Goal: Information Seeking & Learning: Learn about a topic

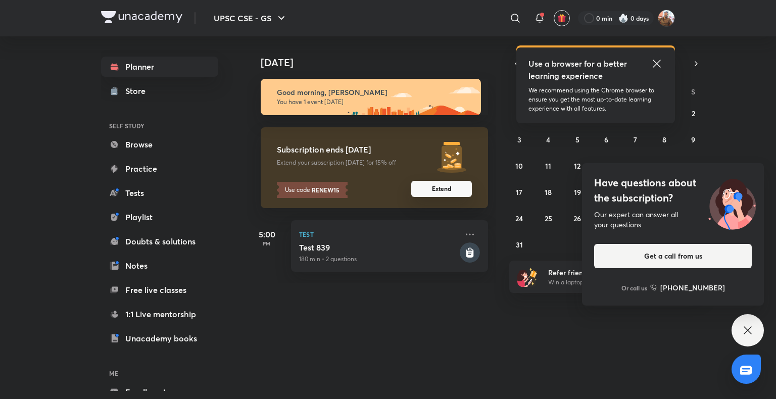
click at [422, 190] on button "Extend" at bounding box center [441, 189] width 61 height 16
click at [465, 310] on div "[DATE] [DATE] Good morning, [PERSON_NAME] You have 1 event [DATE] Subscription …" at bounding box center [460, 213] width 428 height 354
click at [656, 65] on icon at bounding box center [656, 64] width 12 height 12
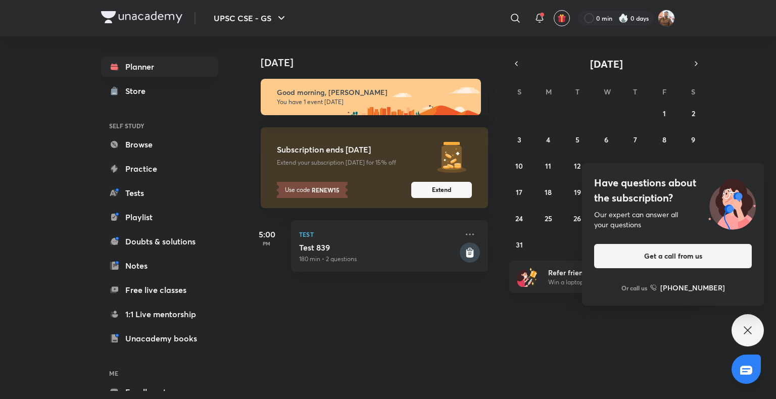
click at [742, 326] on icon at bounding box center [747, 330] width 12 height 12
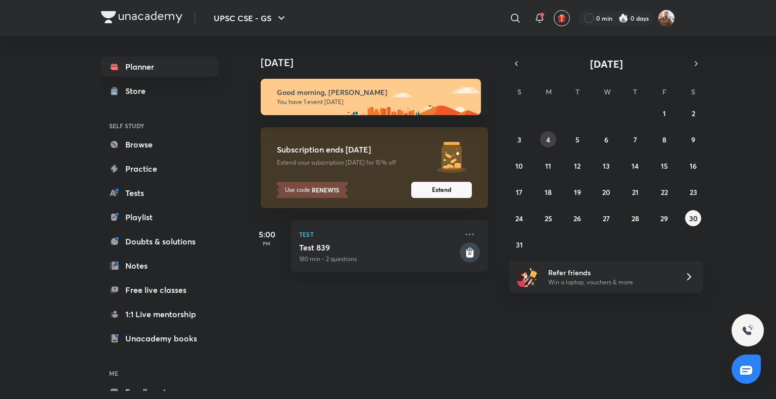
click at [543, 138] on button "4" at bounding box center [548, 139] width 16 height 16
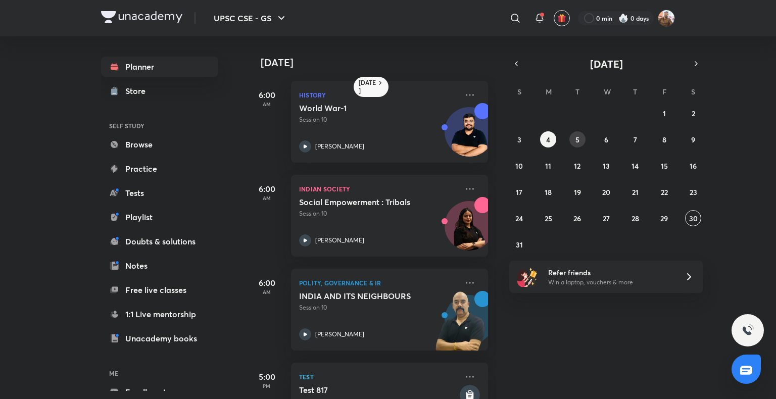
click at [583, 140] on button "5" at bounding box center [577, 139] width 16 height 16
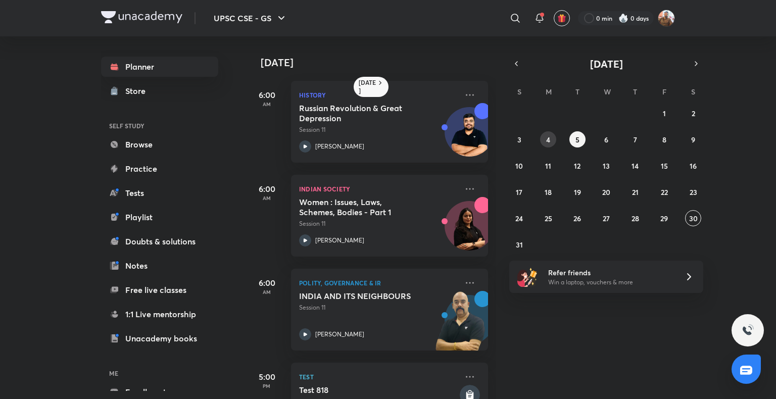
click at [541, 140] on button "4" at bounding box center [548, 139] width 16 height 16
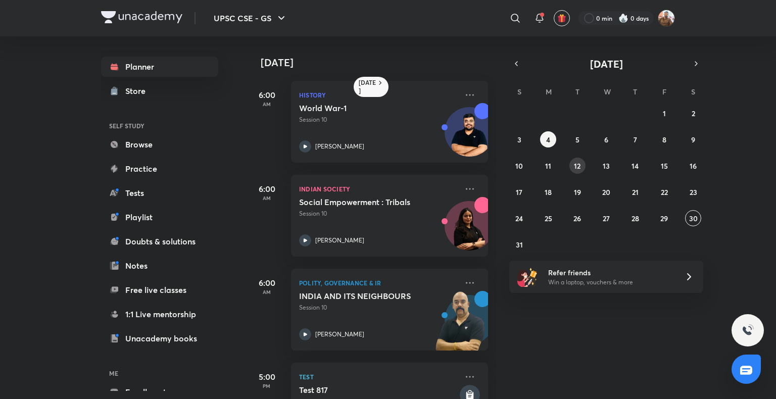
click at [575, 162] on abbr "12" at bounding box center [577, 166] width 7 height 10
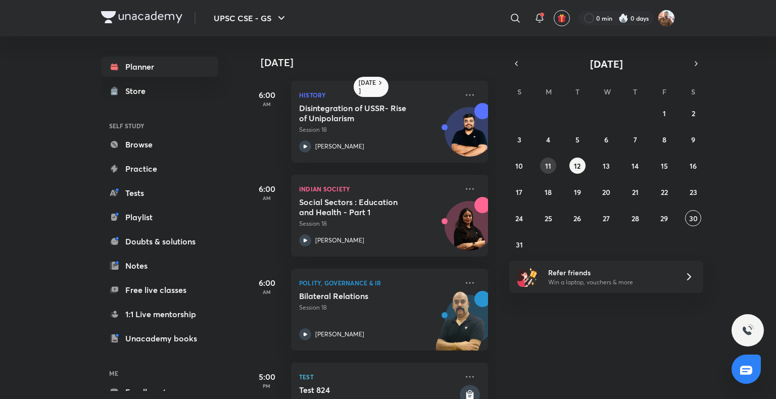
click at [544, 165] on button "11" at bounding box center [548, 166] width 16 height 16
click at [577, 161] on abbr "12" at bounding box center [577, 166] width 7 height 10
click at [400, 297] on h5 "Bilateral Relations" at bounding box center [362, 296] width 126 height 10
click at [554, 155] on div "27 28 29 30 31 1 2 3 4 5 6 7 8 9 10 11 12 13 14 15 16 17 18 19 20 21 22 23 24 2…" at bounding box center [606, 178] width 194 height 147
click at [554, 161] on button "11" at bounding box center [548, 166] width 16 height 16
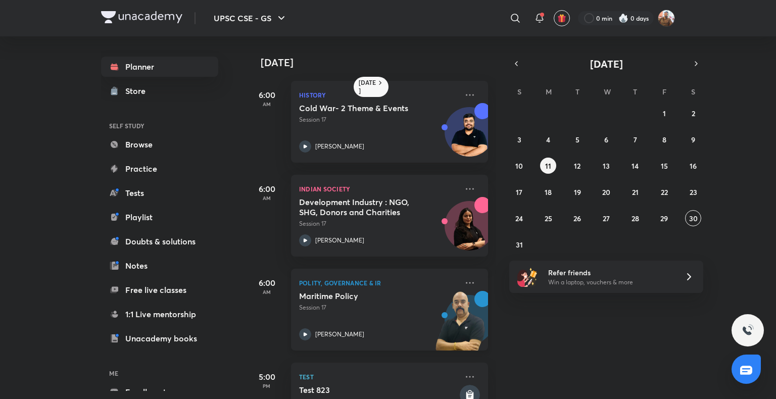
click at [378, 300] on h5 "Maritime Policy" at bounding box center [362, 296] width 126 height 10
click at [577, 165] on abbr "12" at bounding box center [577, 166] width 7 height 10
click at [331, 310] on p "Session 18" at bounding box center [378, 307] width 159 height 9
